Goal: Task Accomplishment & Management: Use online tool/utility

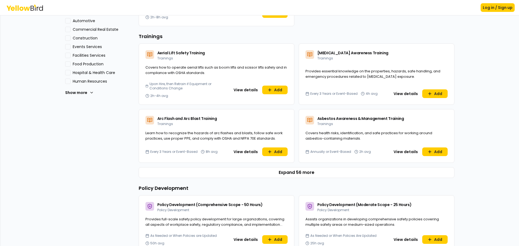
scroll to position [189, 0]
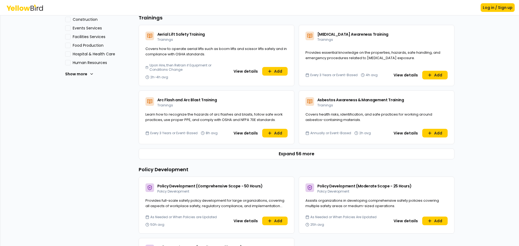
drag, startPoint x: 472, startPoint y: 114, endPoint x: 473, endPoint y: 105, distance: 9.3
click at [471, 114] on div "Dashboard Explore services For you All Recommended Assessments Trainings Policy…" at bounding box center [259, 130] width 519 height 231
click at [114, 147] on div "For you All Recommended Assessments Trainings Policy Development Additional Ser…" at bounding box center [97, 128] width 65 height 564
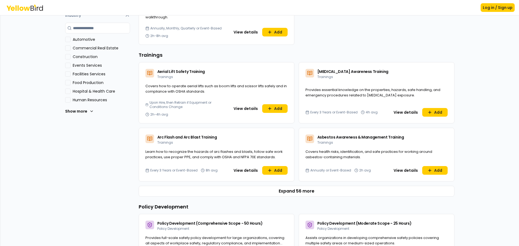
scroll to position [81, 0]
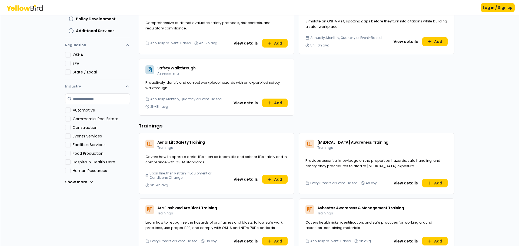
click at [355, 104] on div "Loss Control Audit Assessments Comprehensive audit that evaluates safety protoc…" at bounding box center [297, 56] width 316 height 118
click at [458, 109] on div "Dashboard Explore services For you All Recommended Assessments Trainings Policy…" at bounding box center [259, 49] width 519 height 231
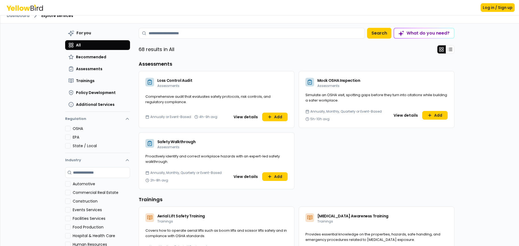
scroll to position [0, 0]
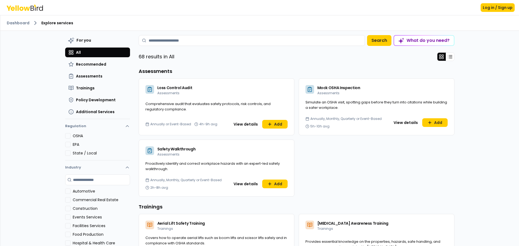
click at [479, 180] on div "Dashboard Explore services For you All Recommended Assessments Trainings Policy…" at bounding box center [259, 130] width 519 height 231
click at [466, 171] on div "Dashboard Explore services For you All Recommended Assessments Trainings Policy…" at bounding box center [259, 130] width 519 height 231
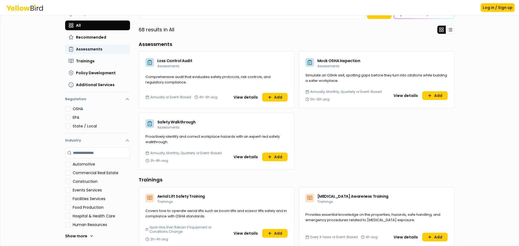
click at [81, 49] on span "Assessments" at bounding box center [89, 49] width 27 height 5
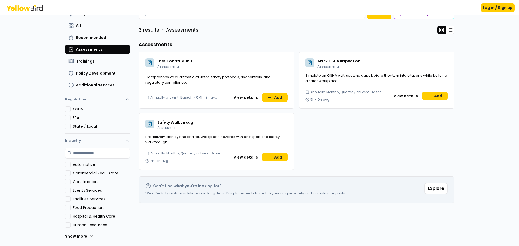
scroll to position [27, 0]
click at [88, 234] on button "Show more" at bounding box center [79, 236] width 29 height 11
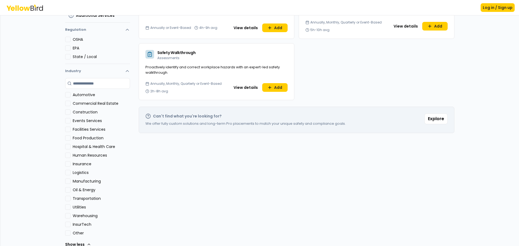
scroll to position [105, 0]
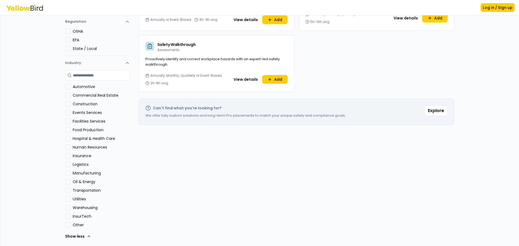
drag, startPoint x: 37, startPoint y: 161, endPoint x: 17, endPoint y: 147, distance: 24.2
click at [37, 161] on div "Dashboard Explore services For you All Recommended Assessments Trainings Policy…" at bounding box center [259, 130] width 519 height 231
drag, startPoint x: 66, startPoint y: 171, endPoint x: 73, endPoint y: 173, distance: 6.9
click at [67, 172] on button "Manufacturing" at bounding box center [67, 173] width 5 height 5
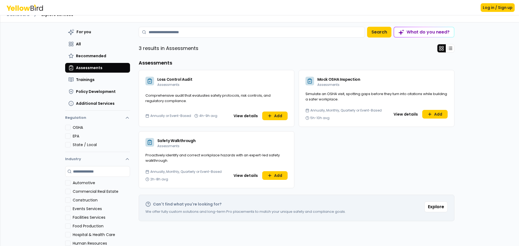
scroll to position [0, 0]
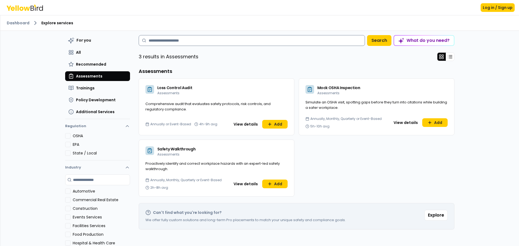
click at [164, 43] on input at bounding box center [252, 40] width 226 height 11
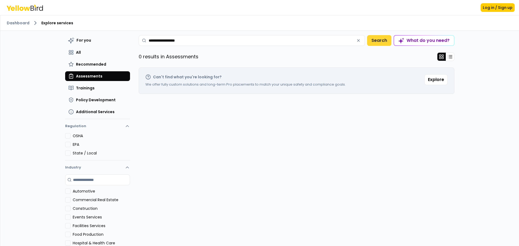
click at [384, 42] on button "Search" at bounding box center [379, 40] width 24 height 11
click at [197, 39] on input "**********" at bounding box center [252, 40] width 226 height 11
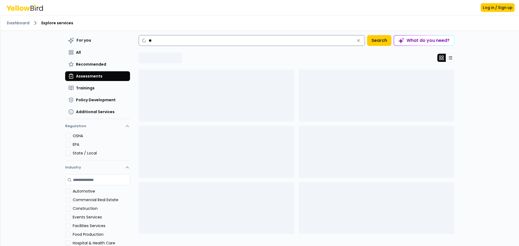
type input "*"
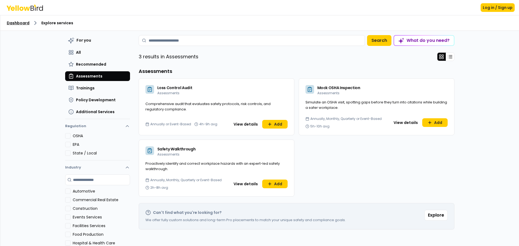
click at [19, 24] on link "Dashboard" at bounding box center [18, 22] width 23 height 5
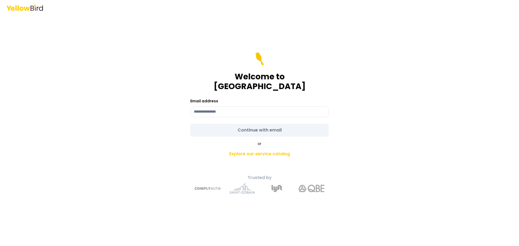
drag, startPoint x: 145, startPoint y: 117, endPoint x: 136, endPoint y: 119, distance: 9.4
click at [146, 117] on div "Welcome to YellowBird Email address Continue with email or Explore our service …" at bounding box center [259, 123] width 519 height 246
click at [240, 149] on link "Explore our service catalog" at bounding box center [259, 154] width 190 height 11
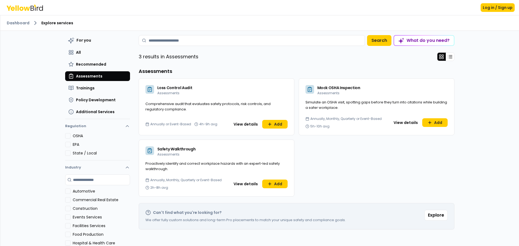
click at [362, 157] on div "Loss Control Audit Assessments Comprehensive audit that evaluates safety protoc…" at bounding box center [297, 137] width 316 height 118
click at [77, 52] on span "All" at bounding box center [78, 52] width 5 height 5
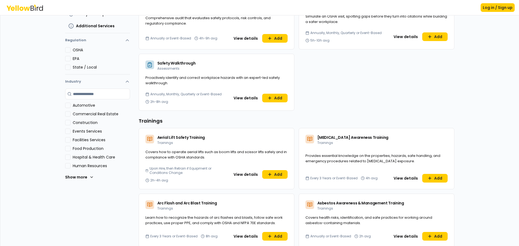
scroll to position [82, 0]
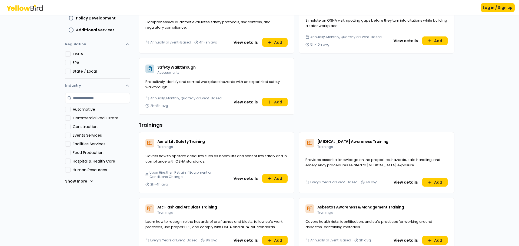
drag, startPoint x: 76, startPoint y: 183, endPoint x: 62, endPoint y: 183, distance: 14.1
click at [72, 184] on button "Show more" at bounding box center [79, 181] width 29 height 11
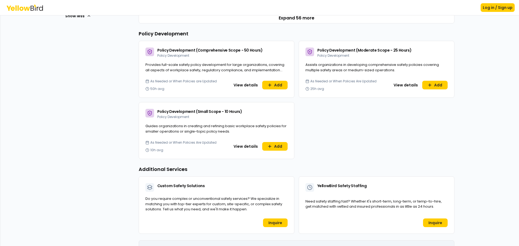
scroll to position [353, 0]
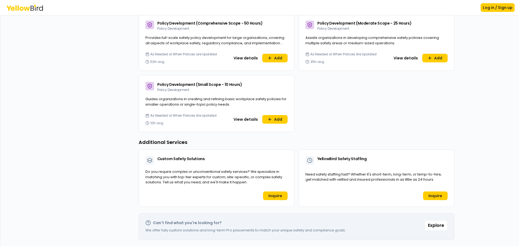
click at [130, 190] on div "Dashboard Explore services For you All Recommended Assessments Trainings Policy…" at bounding box center [259, 130] width 519 height 231
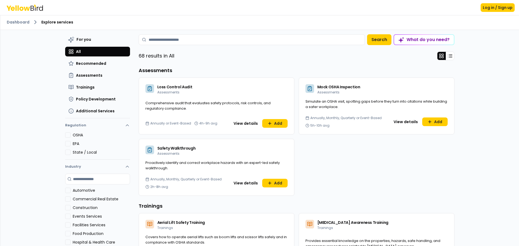
scroll to position [0, 0]
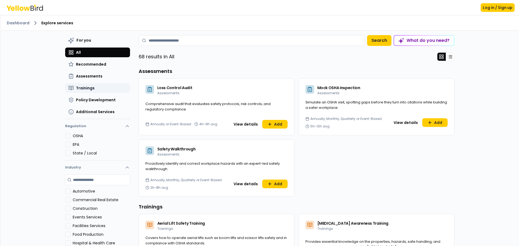
click at [87, 91] on span "Trainings" at bounding box center [85, 87] width 19 height 5
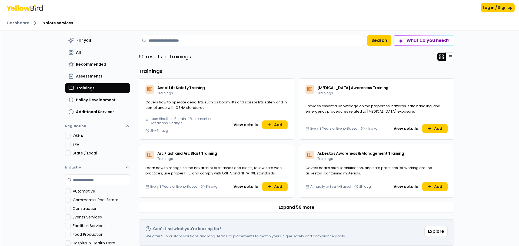
click at [226, 70] on h3 "Trainings" at bounding box center [297, 72] width 316 height 8
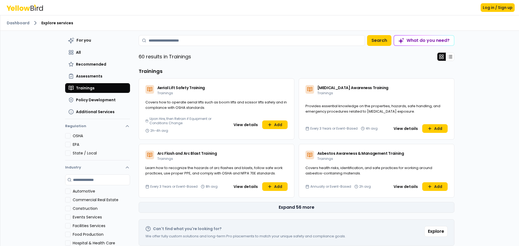
scroll to position [105, 0]
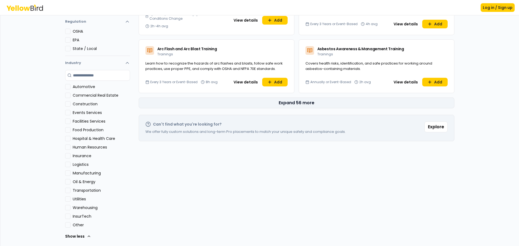
click at [270, 99] on button "Expand 56 more" at bounding box center [297, 103] width 316 height 11
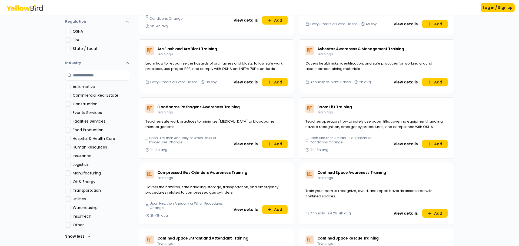
click at [37, 190] on div "Dashboard Explore services For you All Recommended Assessments Trainings Policy…" at bounding box center [259, 130] width 519 height 231
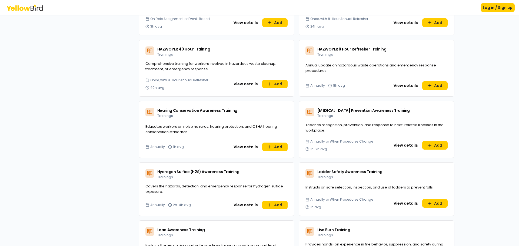
scroll to position [889, 0]
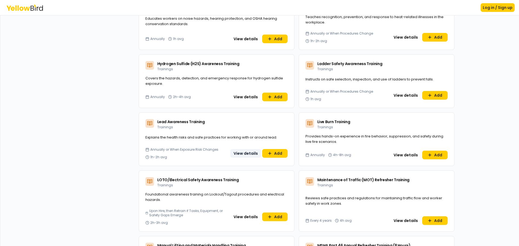
click at [252, 149] on button "View details" at bounding box center [245, 153] width 31 height 9
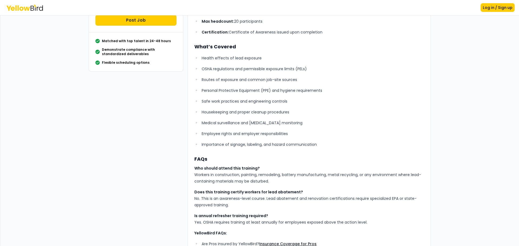
scroll to position [108, 0]
